Goal: Task Accomplishment & Management: Manage account settings

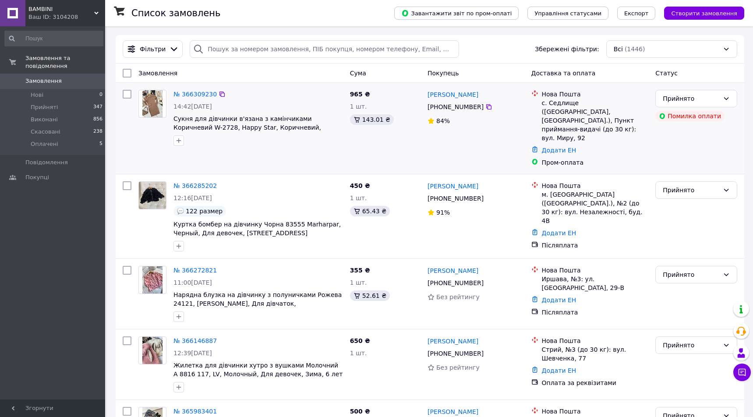
click at [155, 106] on img at bounding box center [152, 103] width 21 height 27
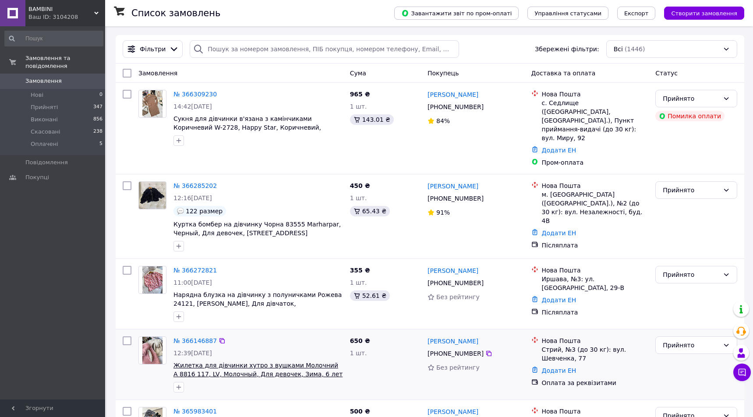
click at [189, 362] on span "Жилетка для дівчинки хутро з вушками Молочний А 8816 117, LV, Молочный, Для дев…" at bounding box center [258, 370] width 169 height 16
